Goal: Information Seeking & Learning: Learn about a topic

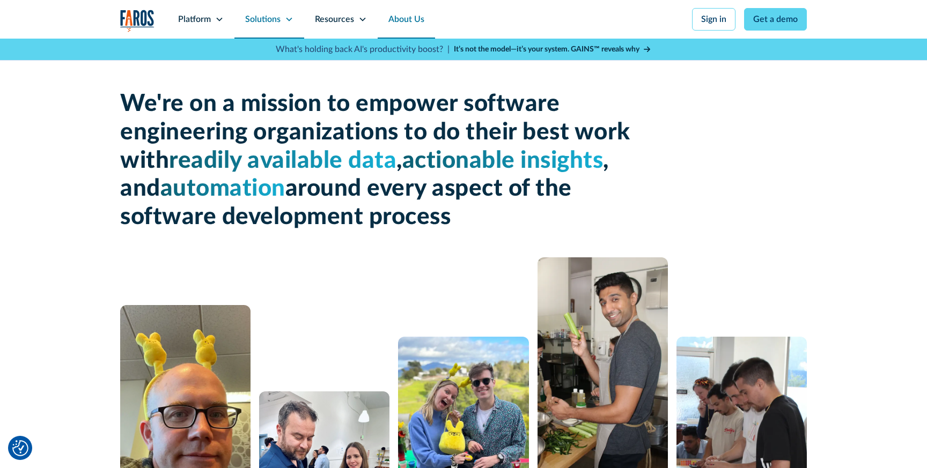
click at [280, 19] on div "Solutions" at bounding box center [269, 19] width 70 height 39
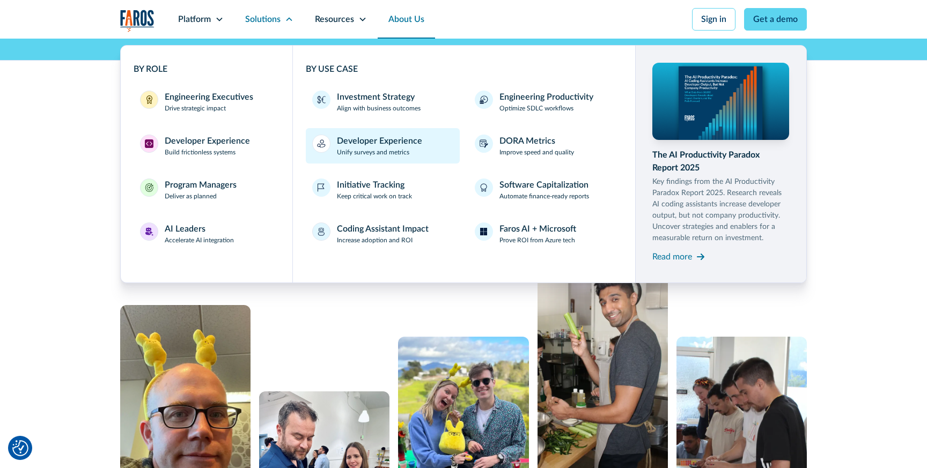
click at [374, 151] on p "Unify surveys and metrics" at bounding box center [373, 152] width 72 height 10
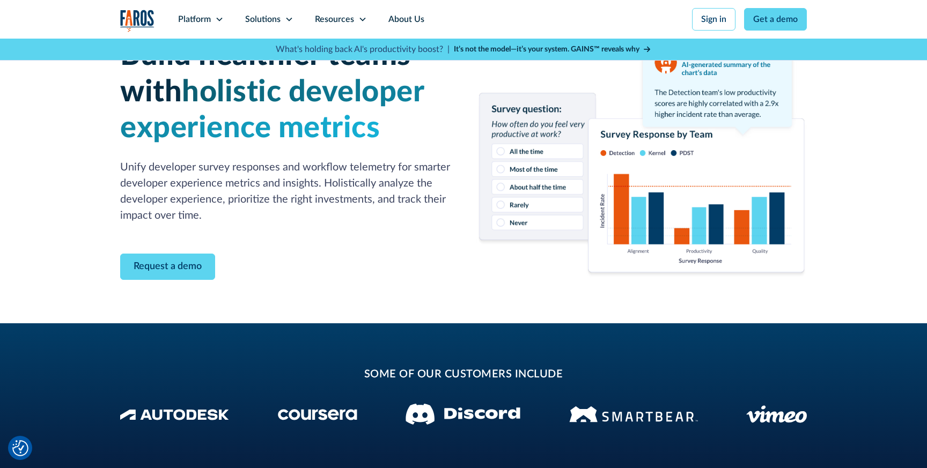
scroll to position [48, 0]
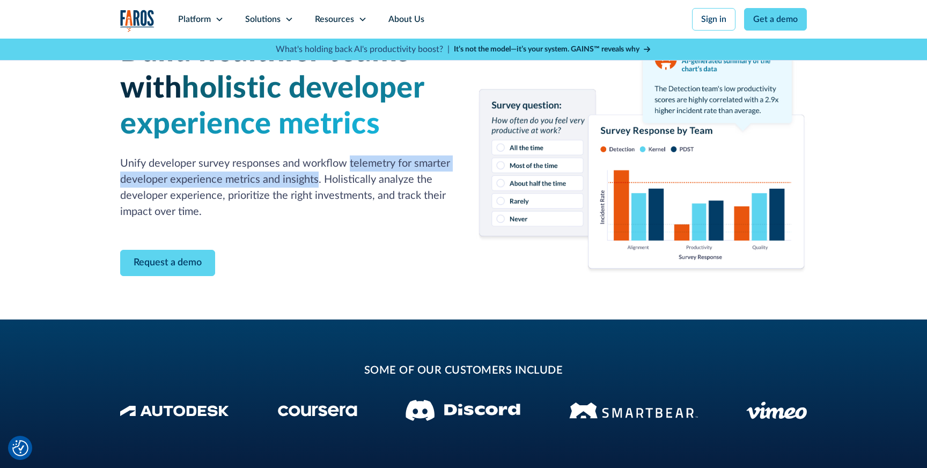
drag, startPoint x: 349, startPoint y: 162, endPoint x: 316, endPoint y: 180, distance: 36.5
click at [316, 180] on p "Unify developer survey responses and workflow telemetry for smarter developer e…" at bounding box center [285, 187] width 330 height 64
copy p "telemetry for smarter developer experience metrics and insights"
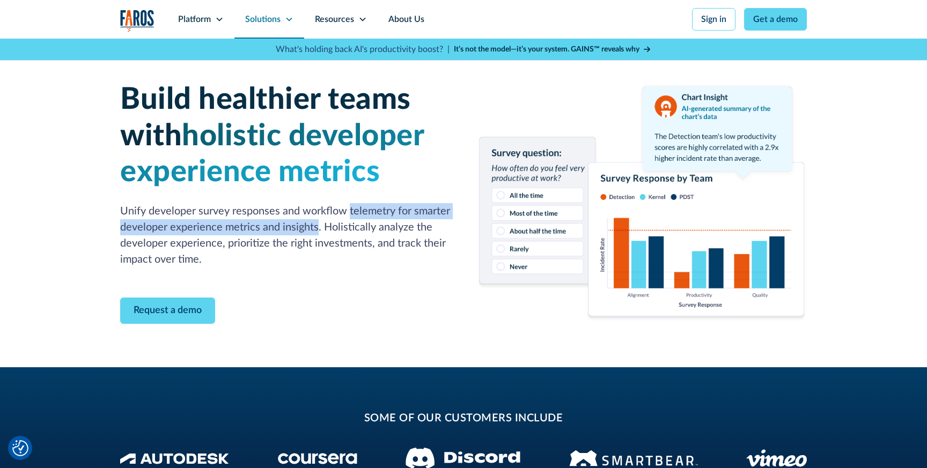
click at [280, 19] on div "Solutions" at bounding box center [269, 19] width 70 height 39
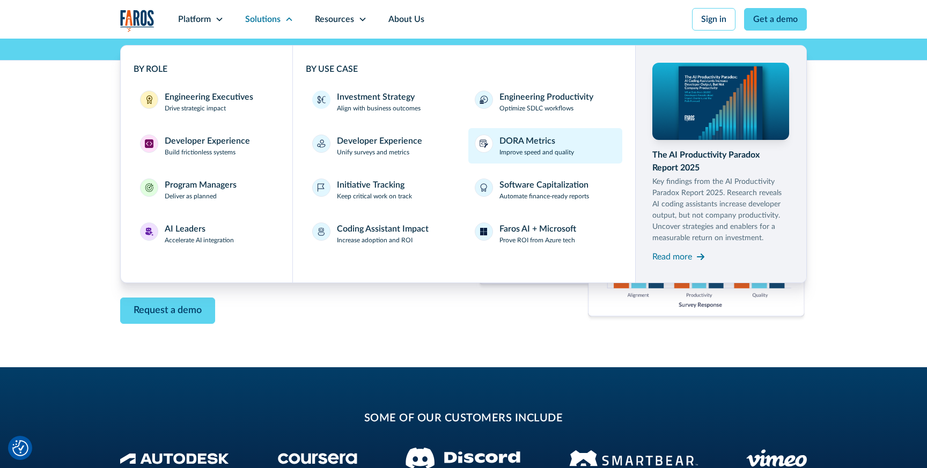
click at [514, 134] on link "DORA Metrics Improve speed and quality" at bounding box center [545, 145] width 154 height 35
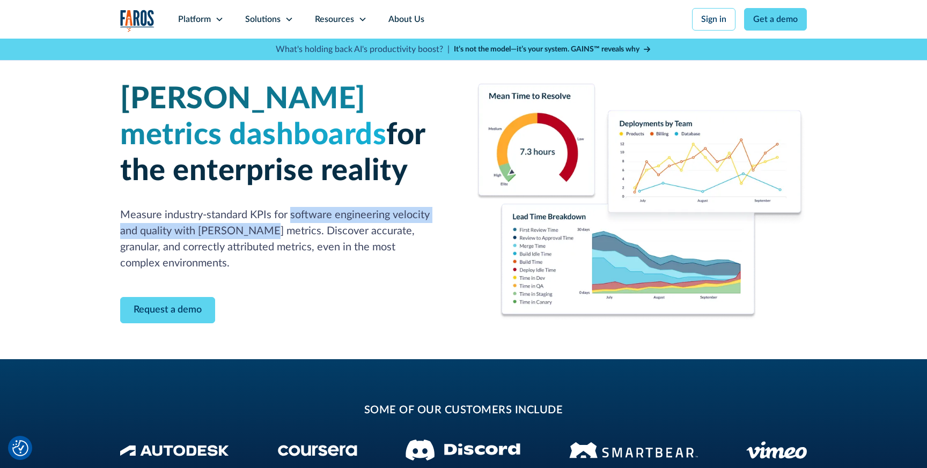
drag, startPoint x: 291, startPoint y: 214, endPoint x: 243, endPoint y: 229, distance: 49.9
click at [243, 229] on p "Measure industry-standard KPIs for software engineering velocity and quality wi…" at bounding box center [285, 239] width 330 height 64
copy p "software engineering velocity and quality with [PERSON_NAME] metrics"
click at [194, 19] on div "Platform" at bounding box center [194, 19] width 33 height 13
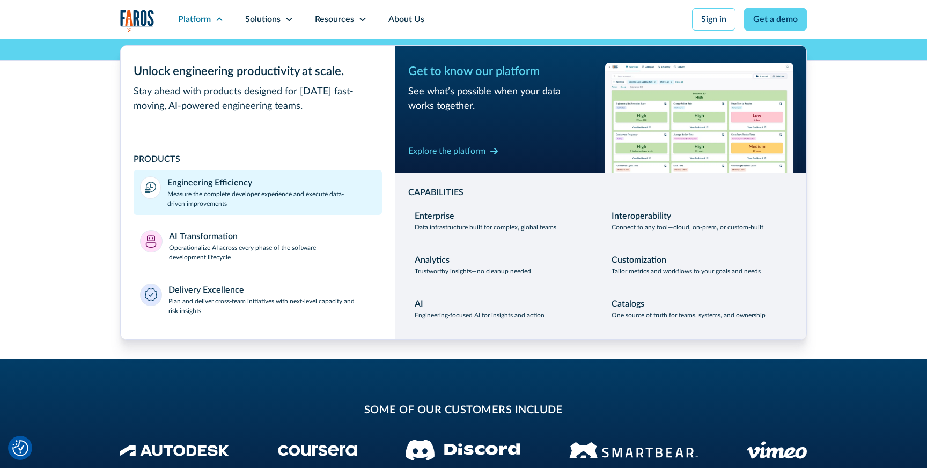
click at [214, 199] on p "Measure the complete developer experience and execute data-driven improvements" at bounding box center [271, 198] width 208 height 19
